Goal: Task Accomplishment & Management: Use online tool/utility

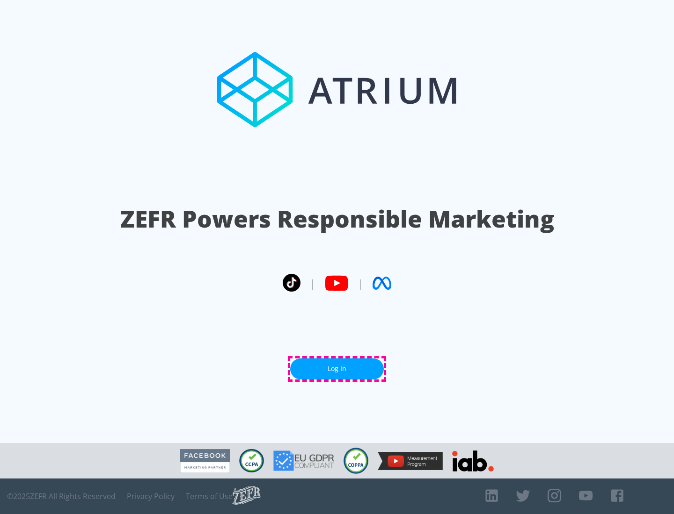
click at [337, 369] on link "Log In" at bounding box center [337, 369] width 94 height 21
